Goal: Task Accomplishment & Management: Manage account settings

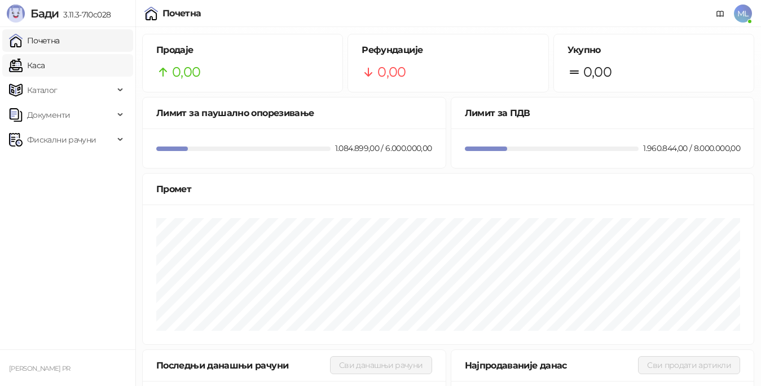
click at [45, 67] on link "Каса" at bounding box center [27, 65] width 36 height 23
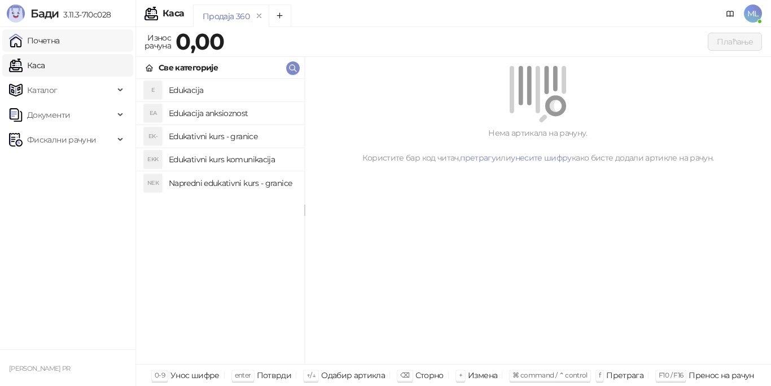
click at [60, 42] on link "Почетна" at bounding box center [34, 40] width 51 height 23
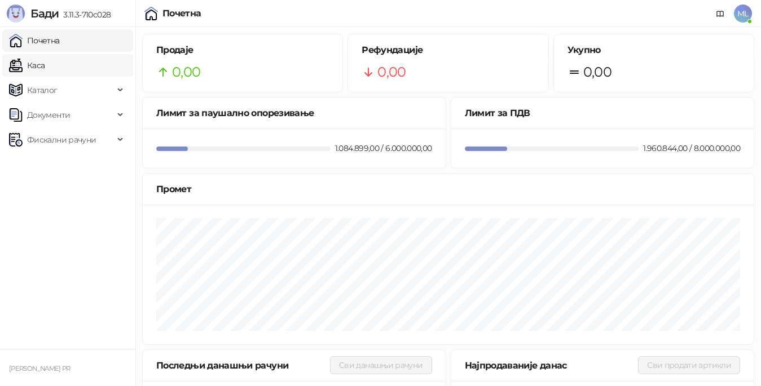
click at [45, 62] on link "Каса" at bounding box center [27, 65] width 36 height 23
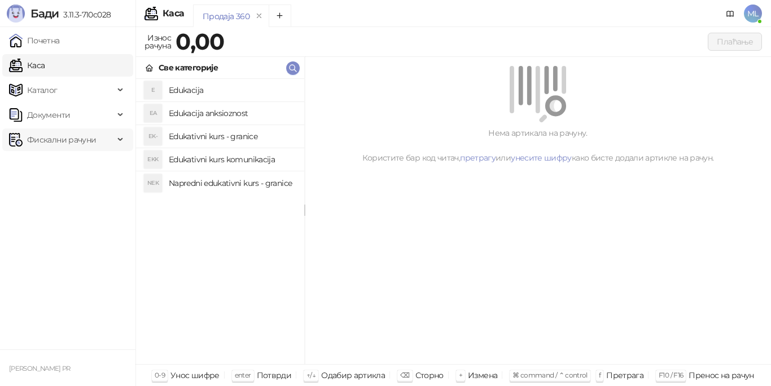
click at [73, 139] on span "Фискални рачуни" at bounding box center [61, 140] width 69 height 23
drag, startPoint x: 23, startPoint y: 1, endPoint x: 84, endPoint y: 223, distance: 231.2
click at [84, 223] on ul "Почетна Каса Каталог Документи Фискални рачуни Издати рачуни По данима" at bounding box center [67, 188] width 135 height 323
click at [60, 37] on link "Почетна" at bounding box center [34, 40] width 51 height 23
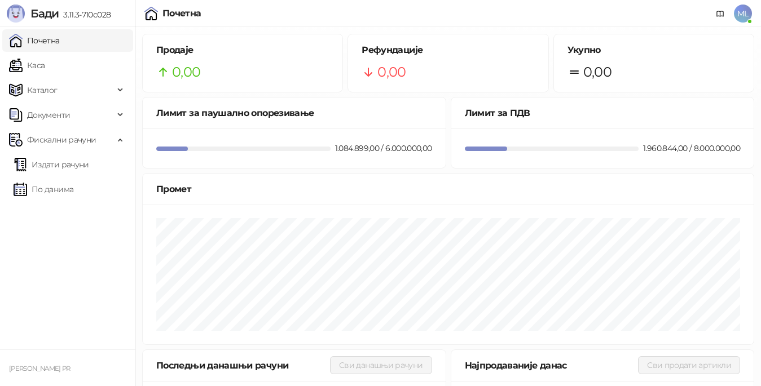
click at [744, 12] on span "ML" at bounding box center [743, 14] width 18 height 18
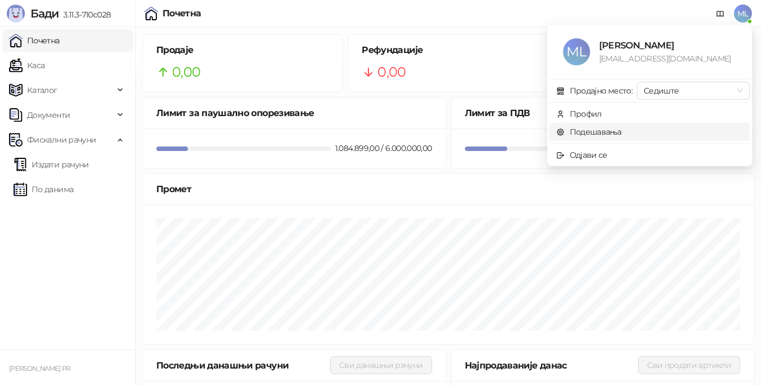
click at [621, 133] on link "Подешавања" at bounding box center [588, 132] width 65 height 10
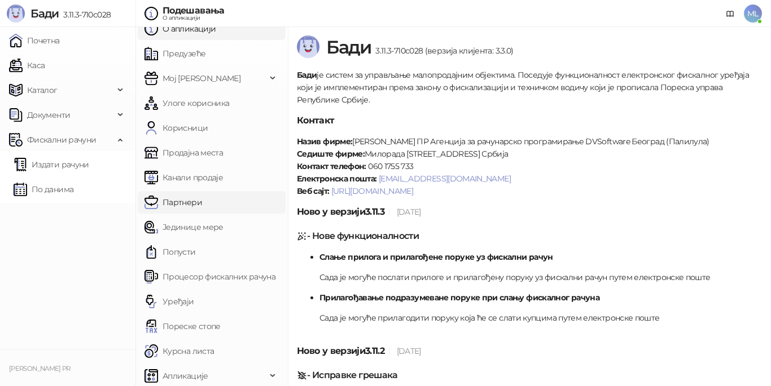
scroll to position [15, 0]
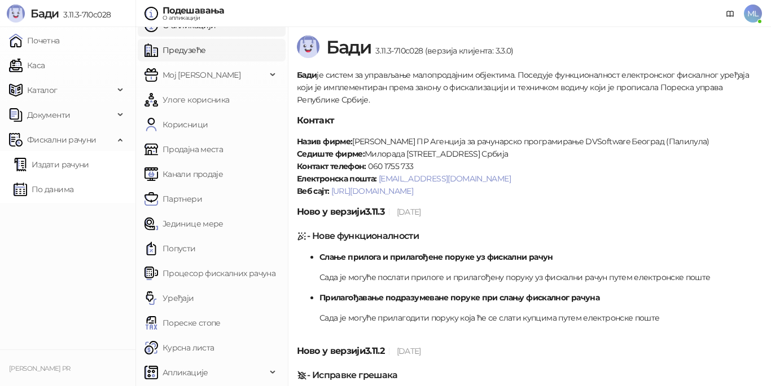
click at [205, 52] on link "Предузеће" at bounding box center [174, 50] width 61 height 23
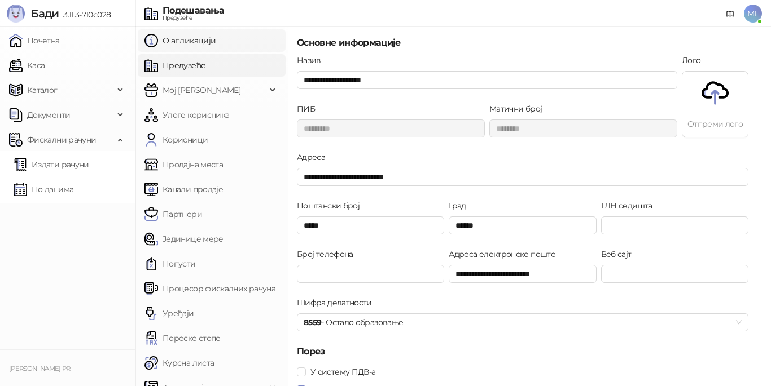
click at [201, 41] on link "О апликацији" at bounding box center [179, 40] width 71 height 23
